Goal: Download file/media

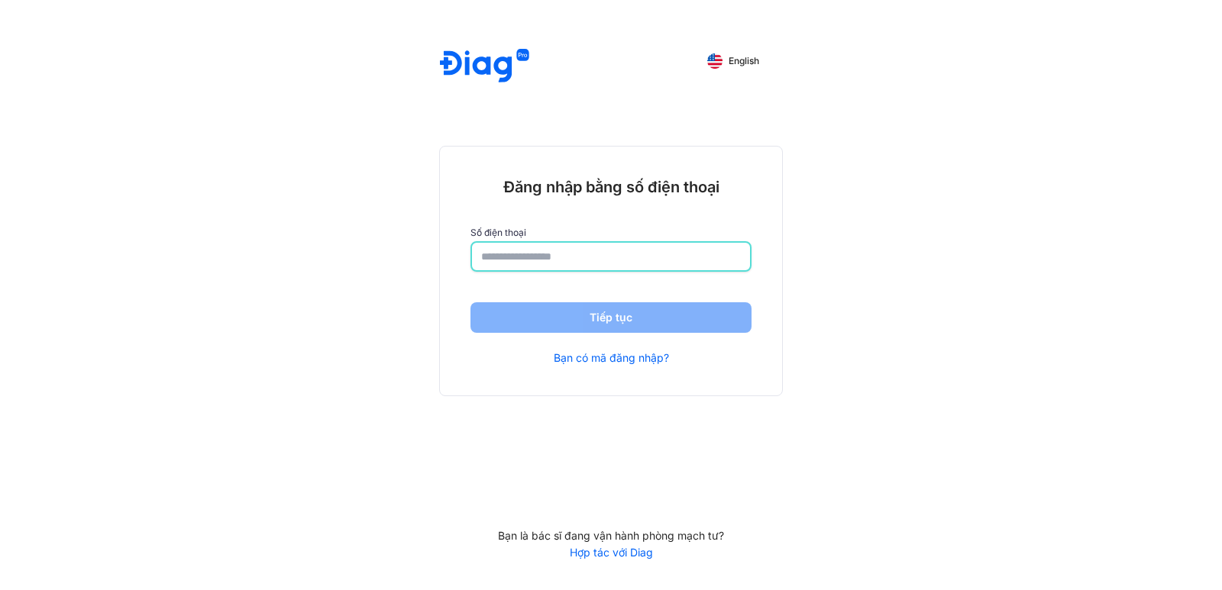
click at [520, 260] on input "number" at bounding box center [611, 256] width 260 height 27
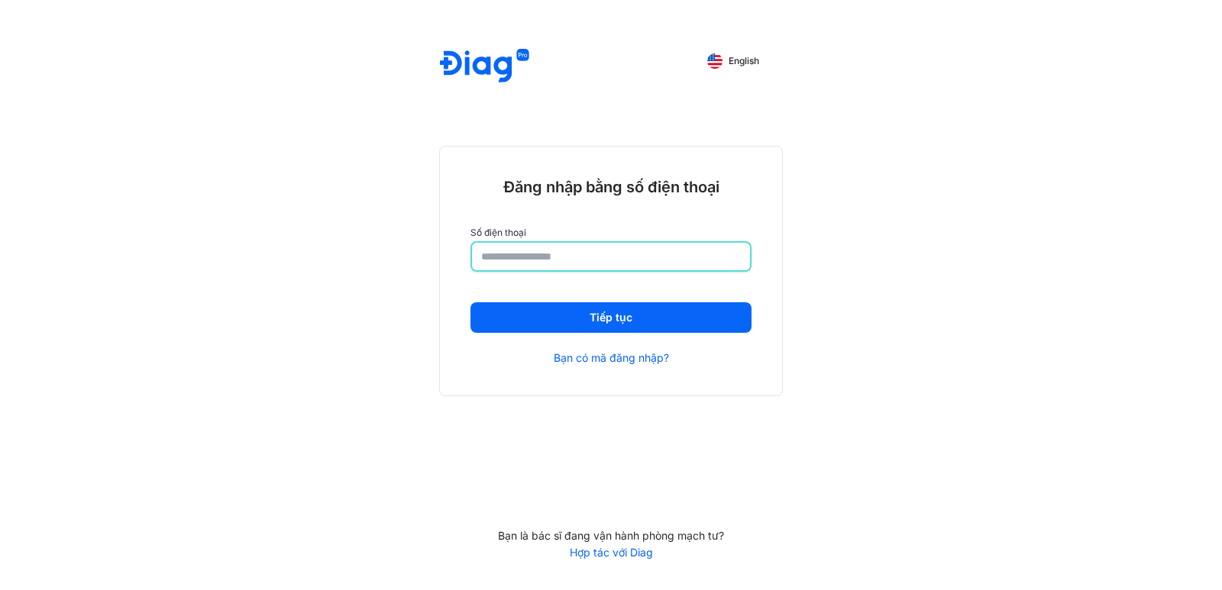
type input "**********"
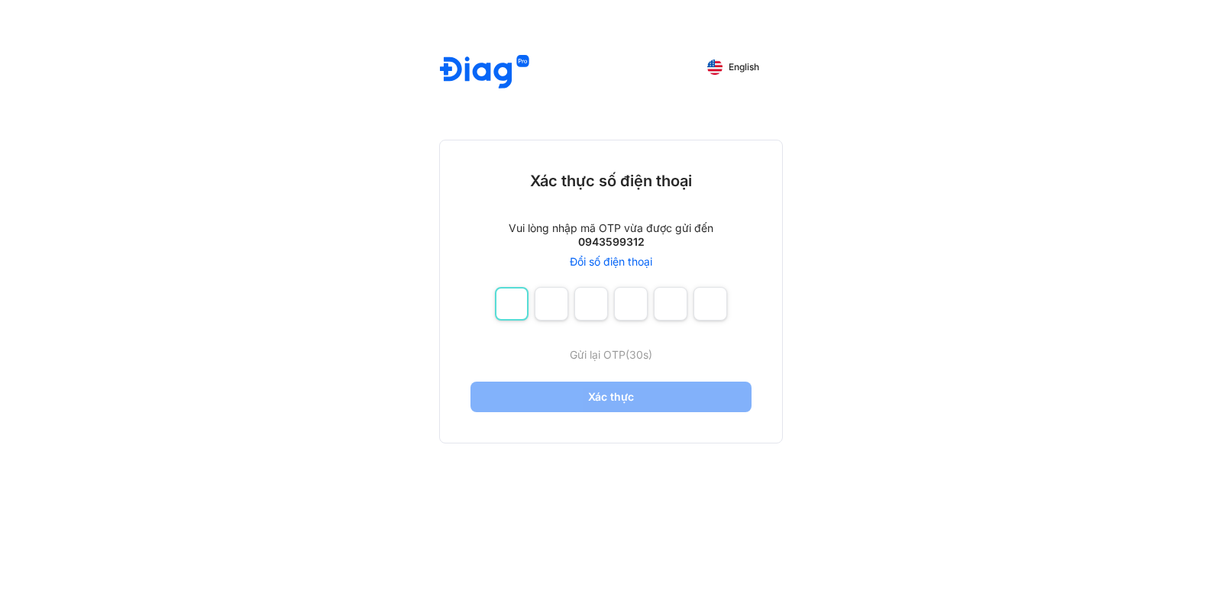
click at [520, 308] on input "number" at bounding box center [512, 304] width 34 height 34
type input "*"
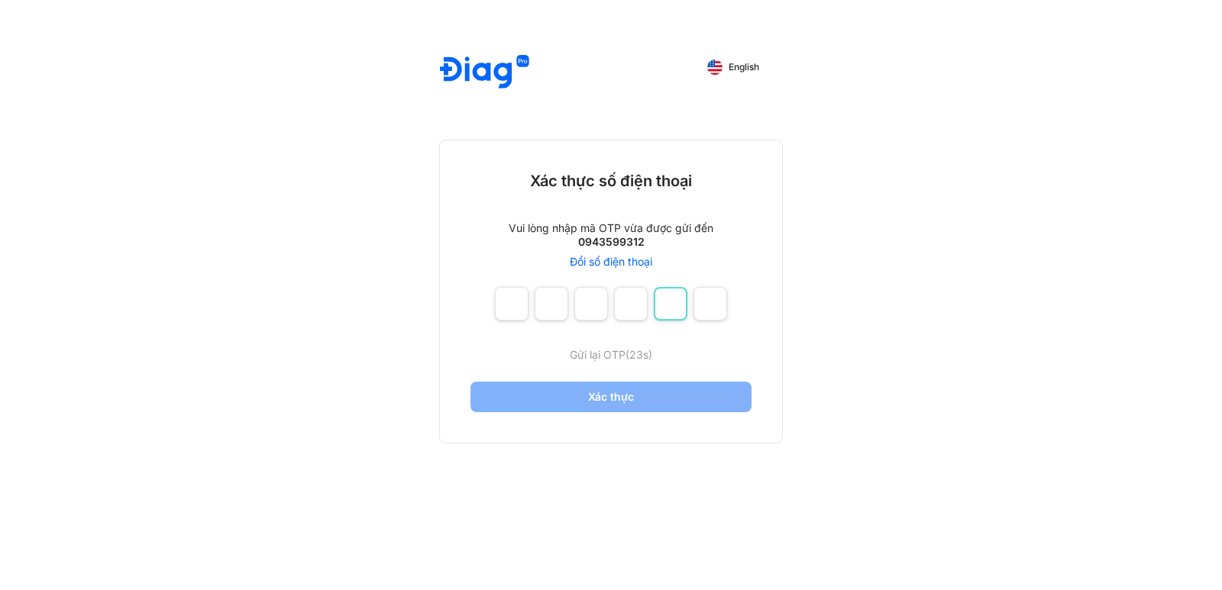
type input "*"
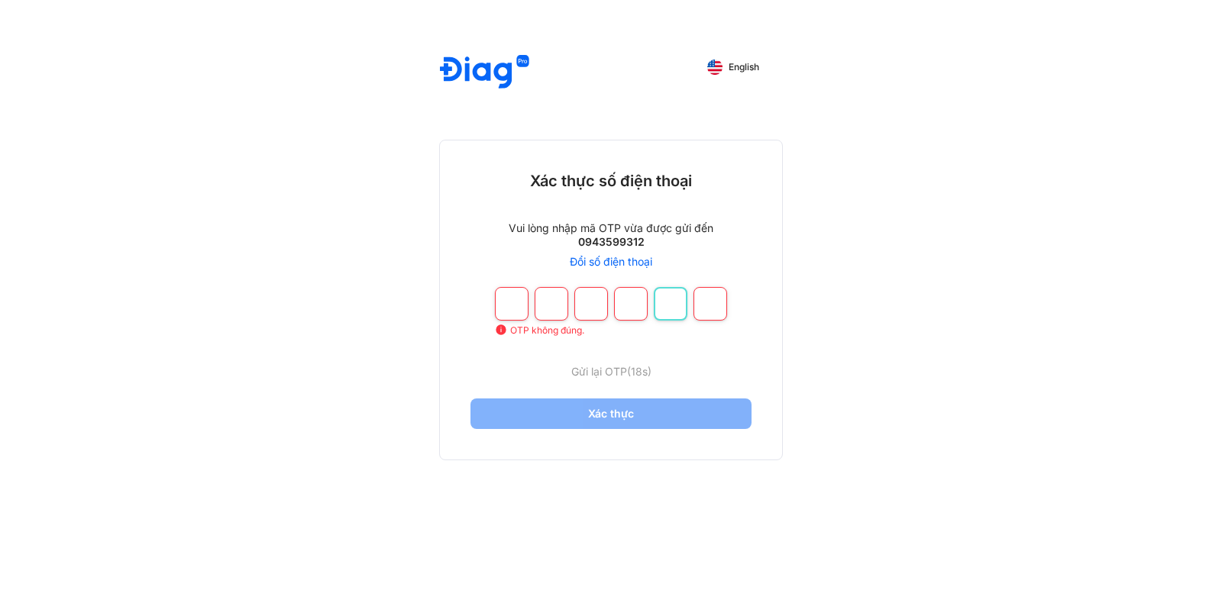
click at [662, 308] on input "number" at bounding box center [671, 304] width 34 height 34
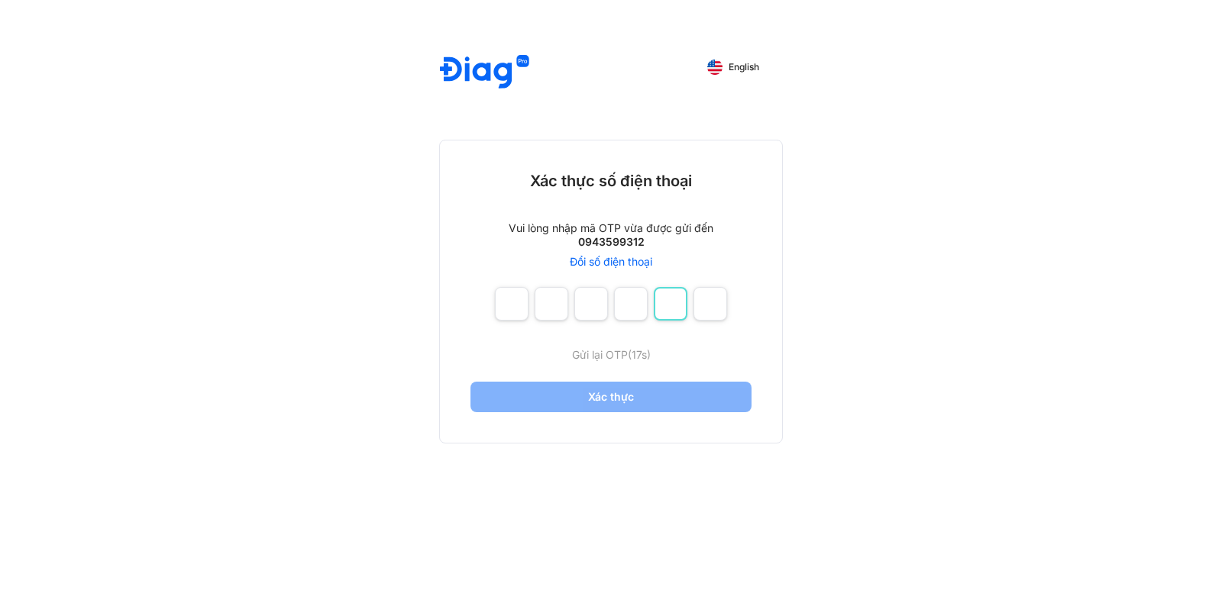
type input "*"
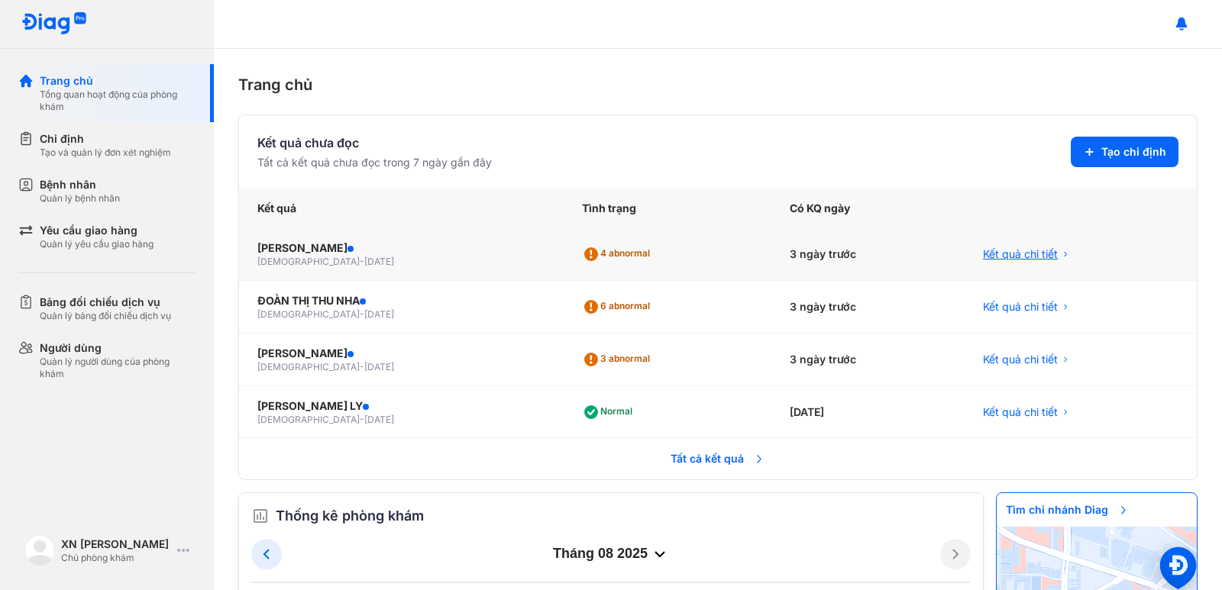
click at [1006, 249] on span "Kết quả chi tiết" at bounding box center [1020, 254] width 75 height 15
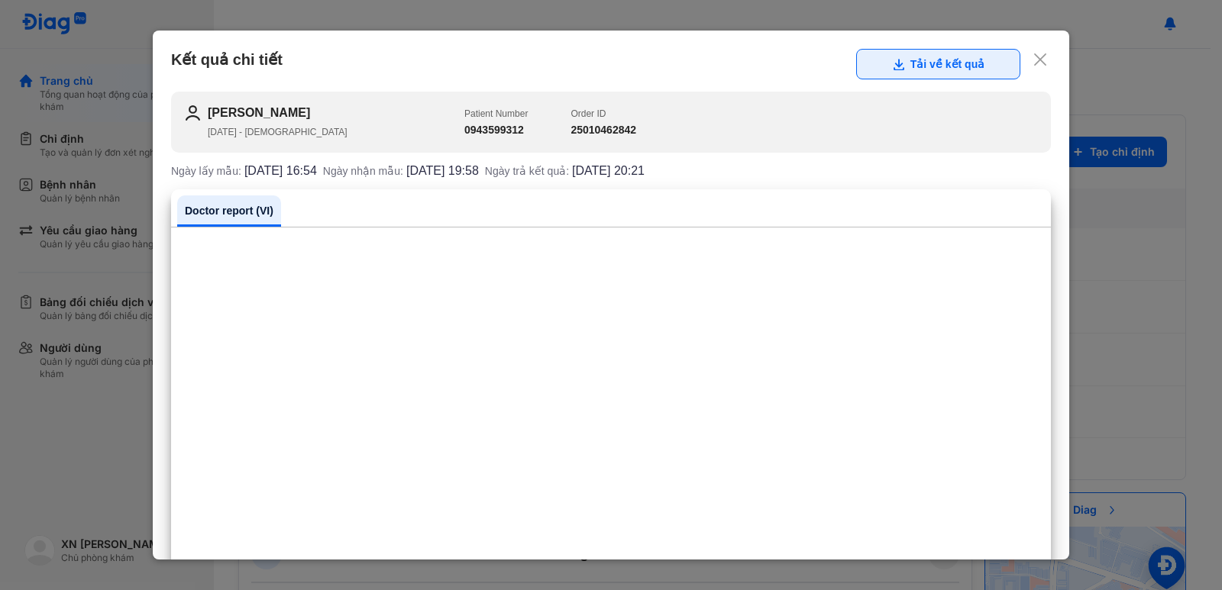
click at [921, 72] on button "Tải về kết quả" at bounding box center [938, 64] width 164 height 31
click at [1032, 64] on icon at bounding box center [1039, 59] width 15 height 15
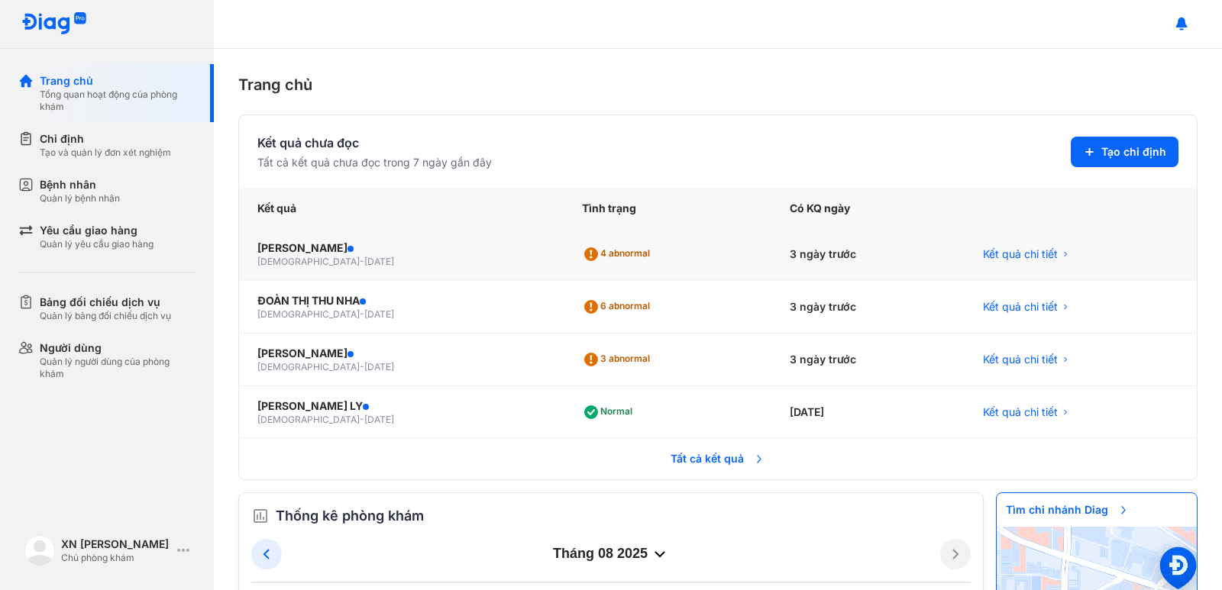
click at [364, 256] on span "08/01/1963" at bounding box center [379, 261] width 30 height 11
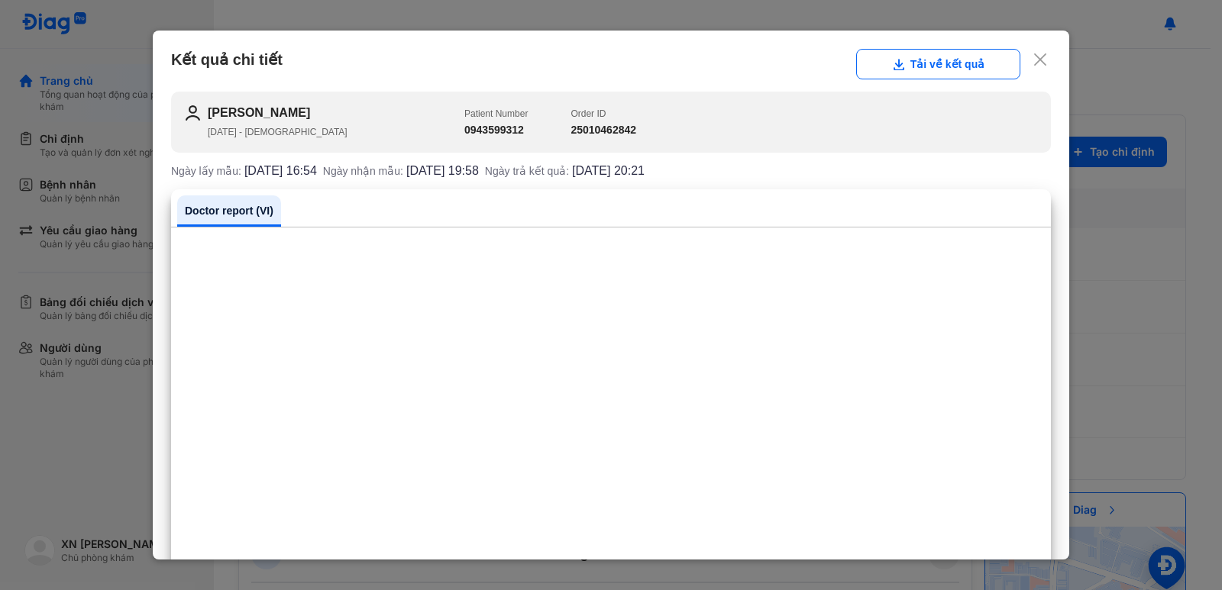
click at [261, 212] on link "Doctor report (VI)" at bounding box center [229, 210] width 104 height 31
click at [938, 71] on button "Tải về kết quả" at bounding box center [938, 64] width 164 height 31
click at [1034, 62] on use at bounding box center [1040, 59] width 12 height 12
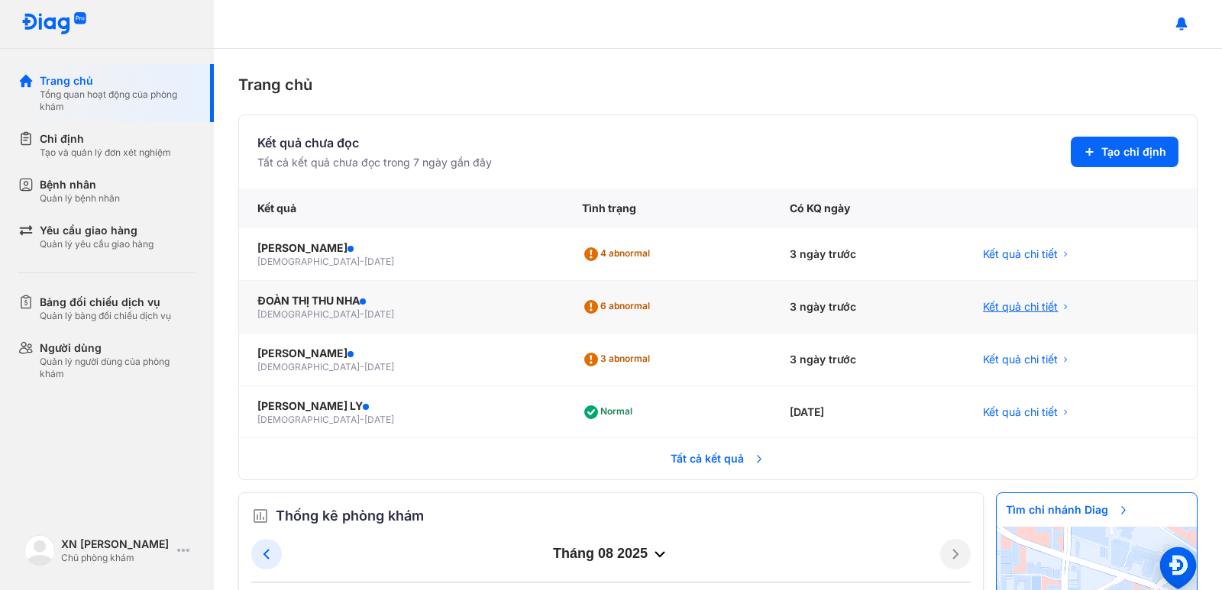
click at [996, 302] on span "Kết quả chi tiết" at bounding box center [1020, 306] width 75 height 15
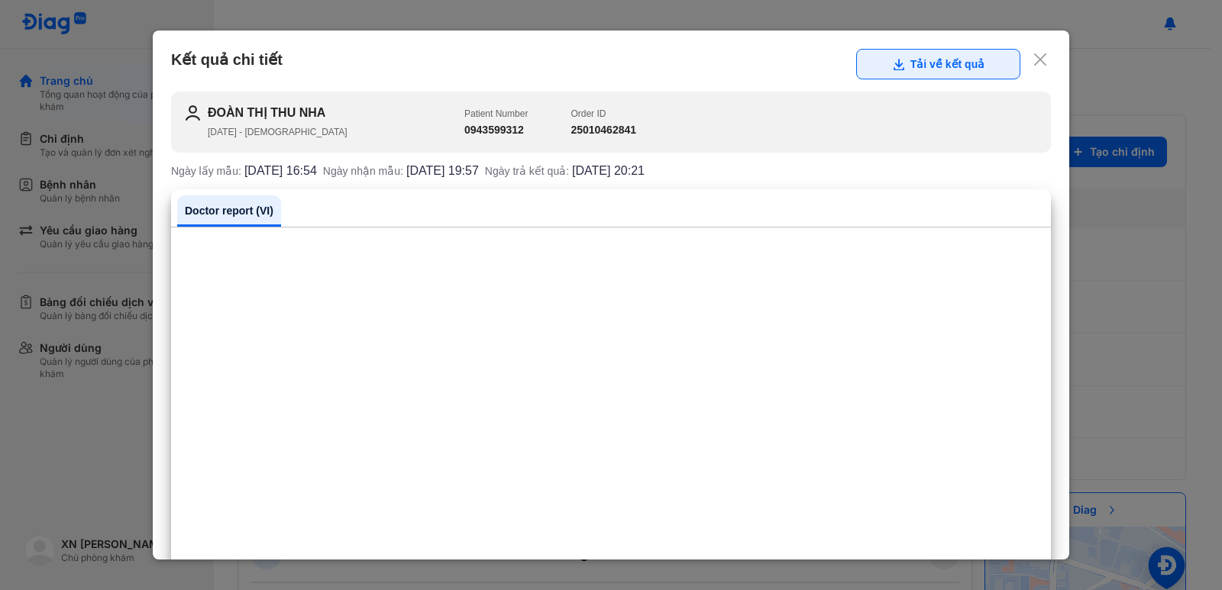
click at [935, 63] on button "Tải về kết quả" at bounding box center [938, 64] width 164 height 31
click at [1032, 60] on icon at bounding box center [1039, 59] width 15 height 15
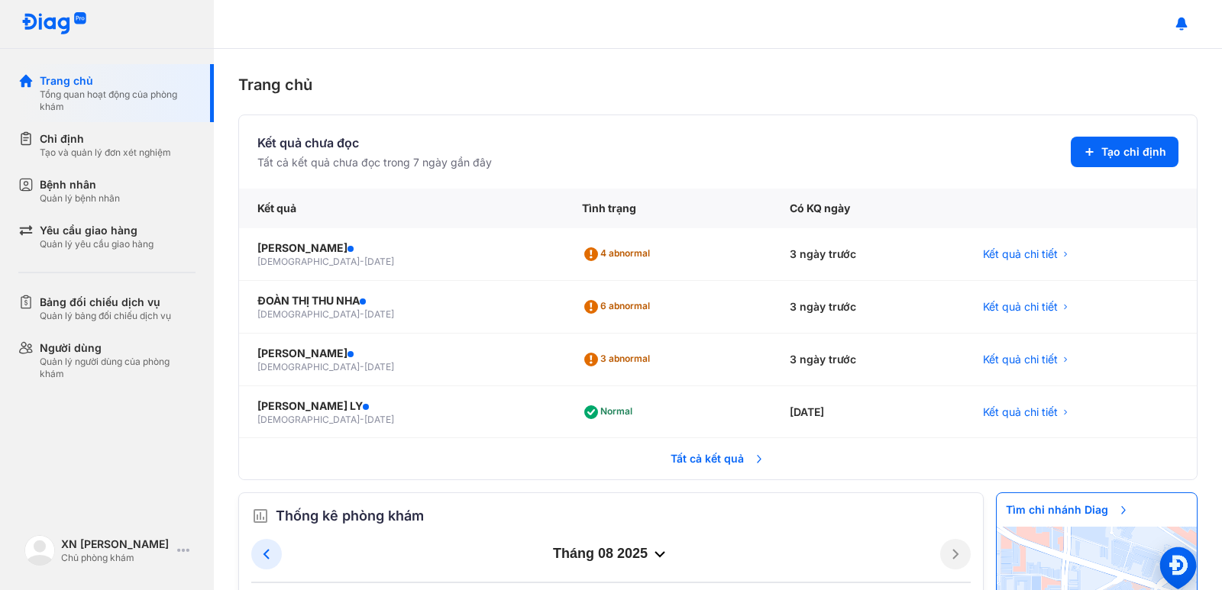
drag, startPoint x: 1135, startPoint y: 7, endPoint x: 45, endPoint y: 21, distance: 1089.6
click at [45, 21] on img at bounding box center [54, 24] width 66 height 24
click at [1192, 22] on button at bounding box center [1182, 24] width 31 height 31
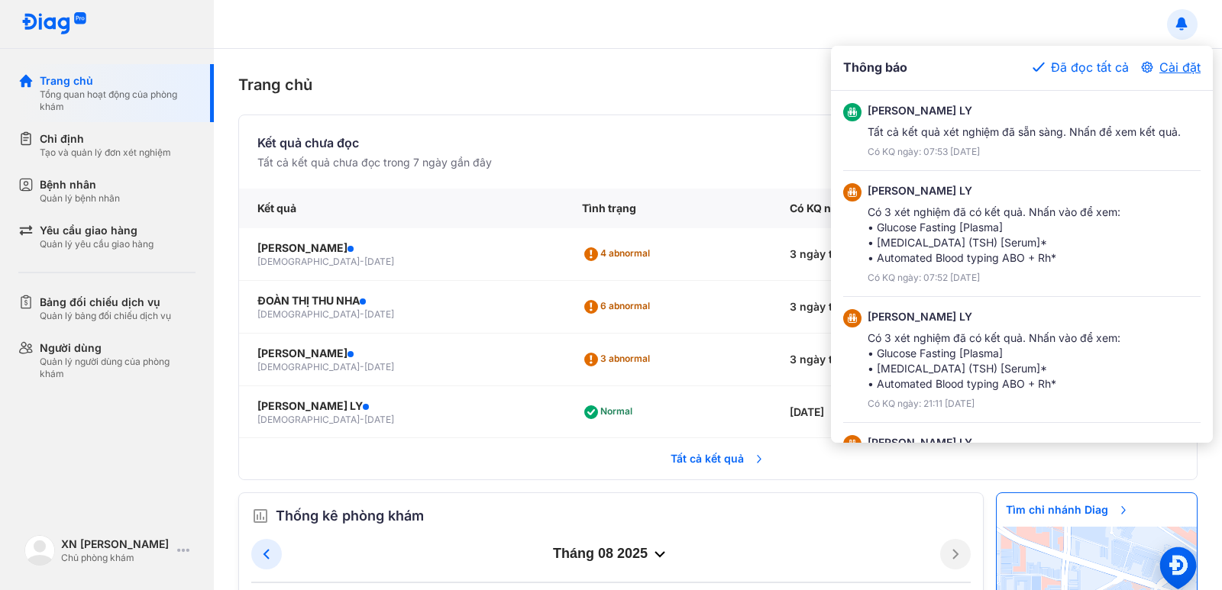
click at [1170, 67] on button "Cài đặt" at bounding box center [1171, 67] width 60 height 18
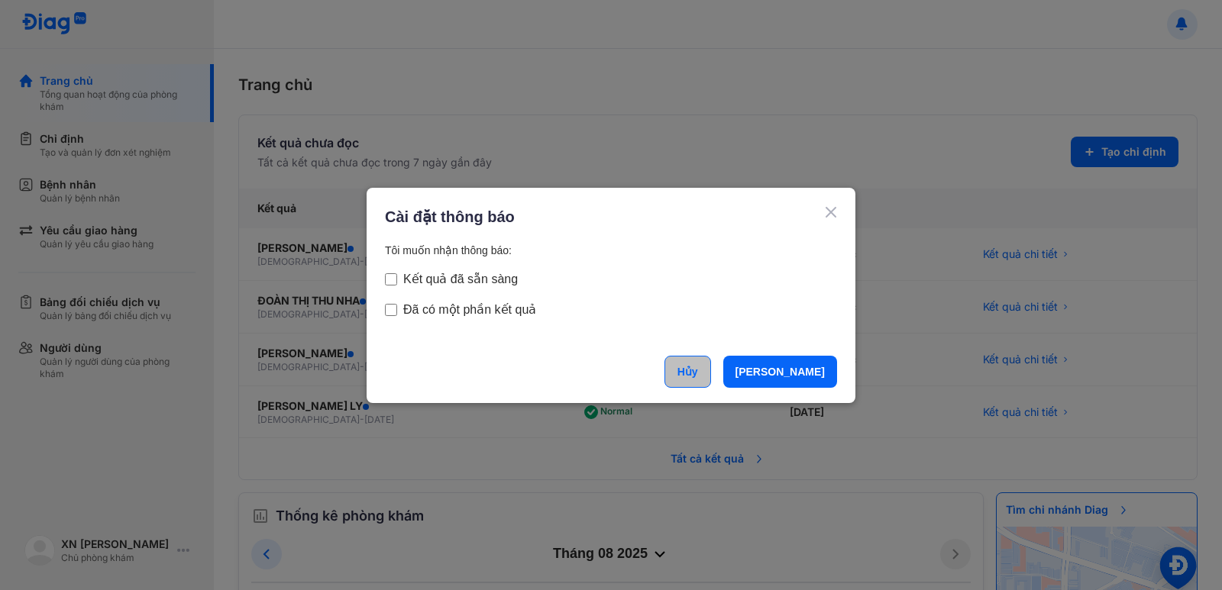
click at [711, 366] on button "Hủy" at bounding box center [687, 372] width 47 height 32
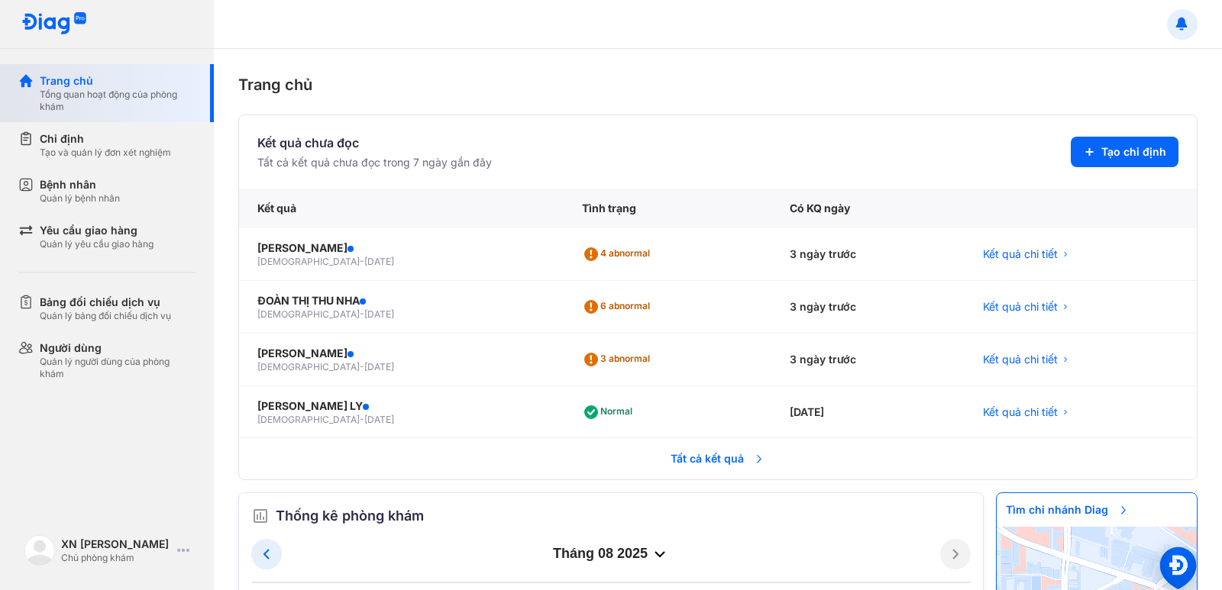
click at [60, 82] on div "Trang chủ" at bounding box center [118, 80] width 156 height 15
click at [184, 547] on icon at bounding box center [183, 550] width 12 height 12
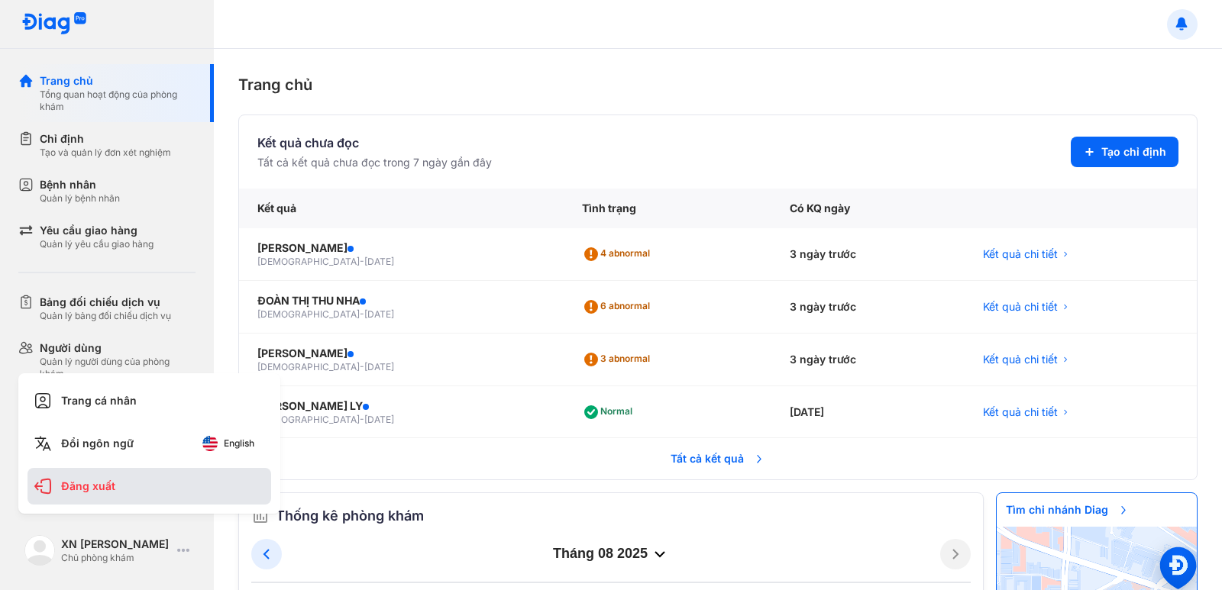
click at [95, 489] on div "Đăng xuất" at bounding box center [149, 486] width 244 height 37
